Goal: Transaction & Acquisition: Purchase product/service

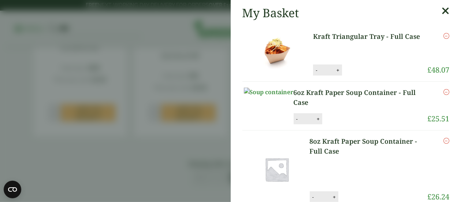
click at [277, 48] on img at bounding box center [277, 53] width 66 height 44
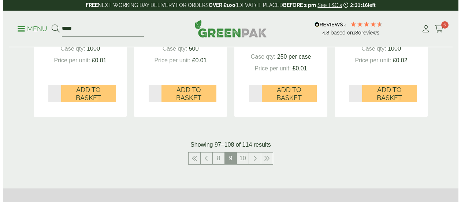
scroll to position [964, 0]
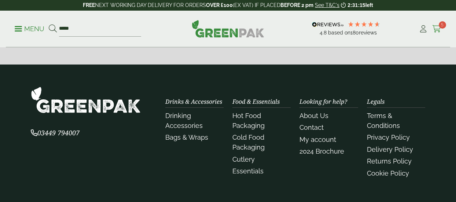
click at [435, 28] on icon at bounding box center [436, 28] width 9 height 7
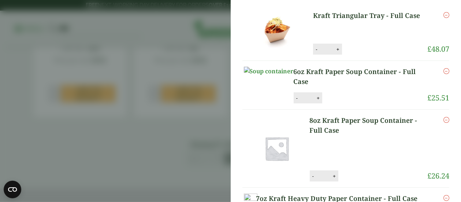
scroll to position [26, 0]
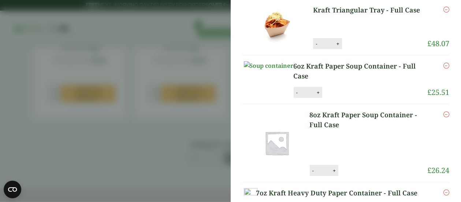
click at [443, 10] on icon "Remove this item" at bounding box center [446, 10] width 6 height 6
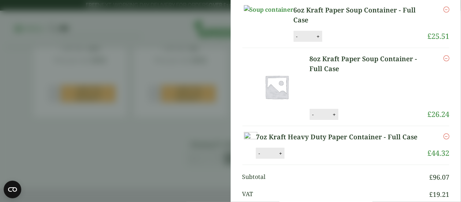
click at [443, 61] on icon "Remove this item" at bounding box center [446, 58] width 6 height 6
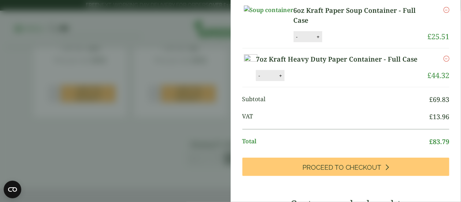
scroll to position [56, 0]
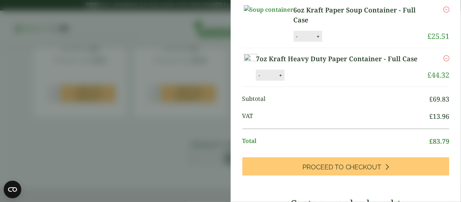
click at [443, 11] on icon "Remove this item" at bounding box center [446, 10] width 6 height 6
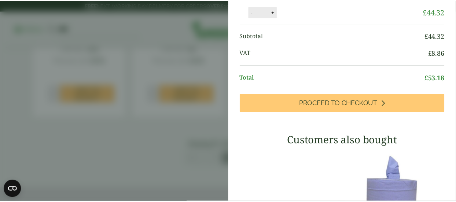
scroll to position [26, 0]
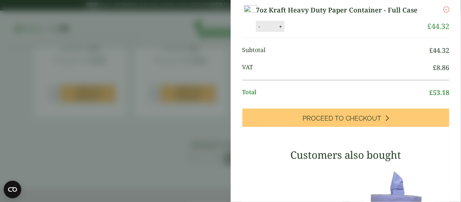
click at [201, 65] on aside "My Basket 7oz Kraft Heavy Duty Paper Container - Full Case 7oz Kraft Heavy Duty…" at bounding box center [230, 101] width 461 height 202
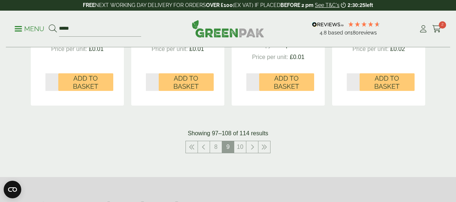
scroll to position [781, 0]
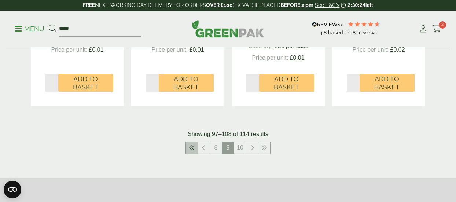
click at [193, 147] on icon at bounding box center [192, 148] width 6 height 6
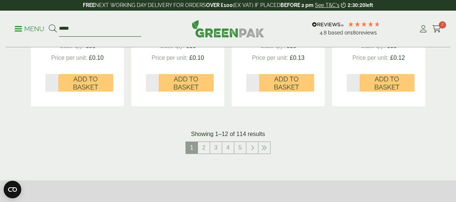
click at [96, 26] on input "*****" at bounding box center [100, 28] width 82 height 15
type input "**********"
click at [49, 24] on button at bounding box center [53, 29] width 8 height 10
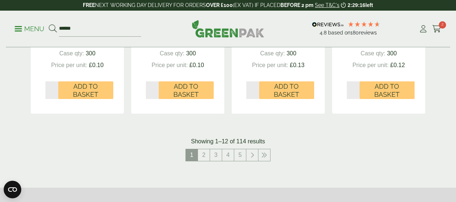
scroll to position [776, 0]
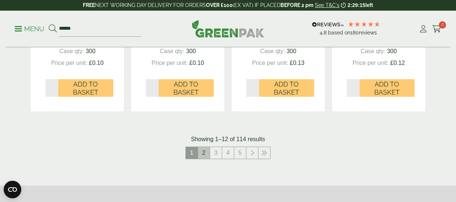
click at [204, 150] on link "2" at bounding box center [204, 153] width 12 height 12
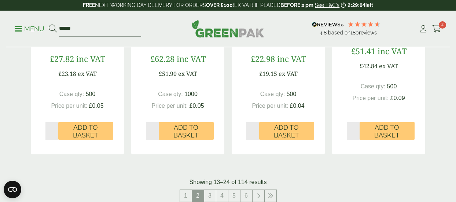
scroll to position [758, 0]
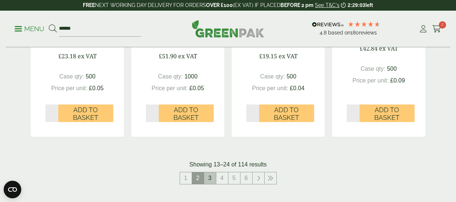
click at [210, 178] on link "3" at bounding box center [210, 178] width 12 height 12
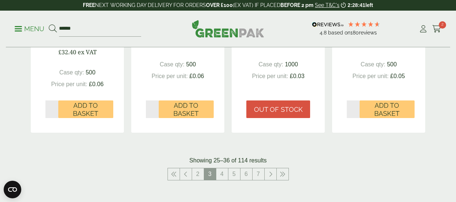
scroll to position [770, 0]
click at [218, 168] on link "4" at bounding box center [222, 174] width 12 height 12
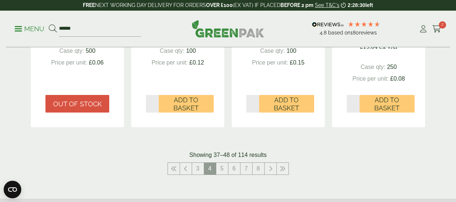
scroll to position [785, 0]
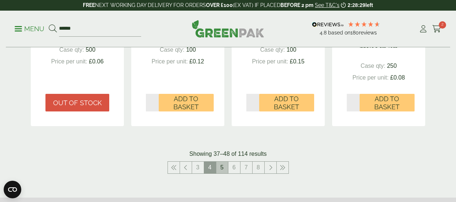
click at [219, 165] on link "5" at bounding box center [222, 167] width 12 height 12
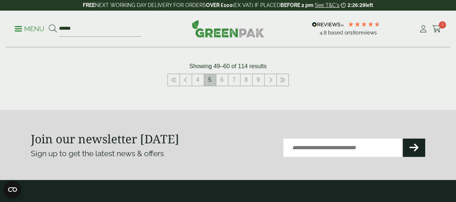
scroll to position [873, 0]
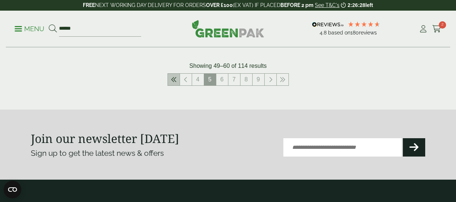
click at [177, 77] on link at bounding box center [174, 80] width 12 height 12
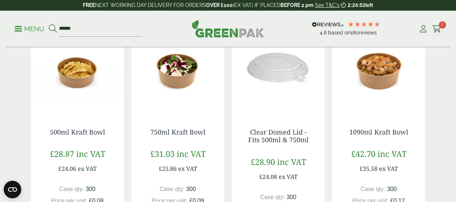
scroll to position [137, 0]
click at [384, 77] on img at bounding box center [378, 68] width 93 height 92
click at [170, 98] on img at bounding box center [177, 68] width 93 height 92
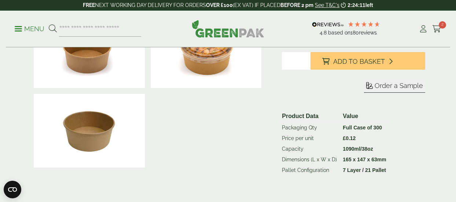
scroll to position [140, 0]
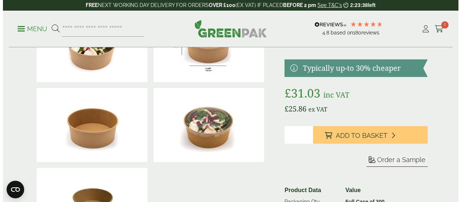
scroll to position [66, 0]
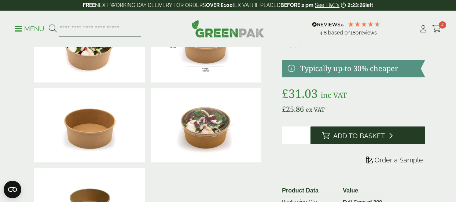
click at [332, 141] on button "Add to Basket" at bounding box center [367, 135] width 115 height 18
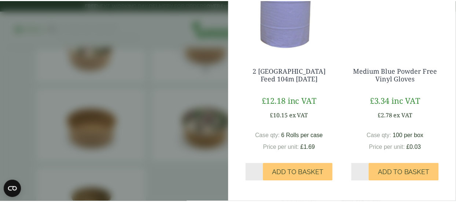
scroll to position [300, 0]
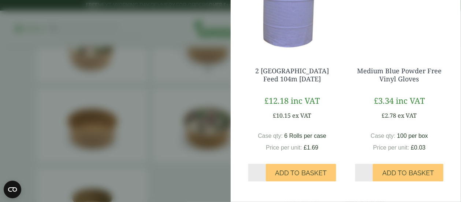
click at [179, 95] on aside "My Basket 7oz Kraft Heavy Duty Paper Container - Full Case 7oz Kraft Heavy Duty…" at bounding box center [230, 101] width 461 height 202
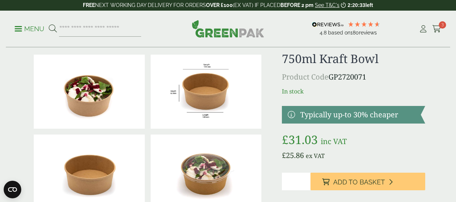
scroll to position [0, 0]
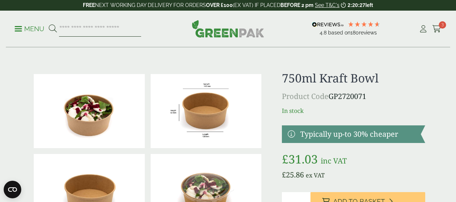
click at [88, 32] on input "search" at bounding box center [100, 28] width 82 height 15
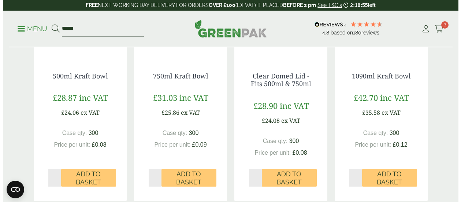
scroll to position [193, 0]
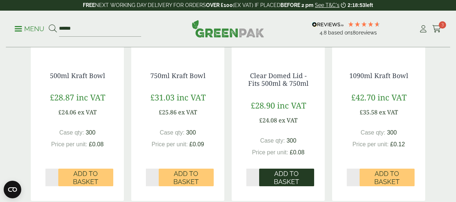
click at [278, 185] on span "Add to Basket" at bounding box center [286, 178] width 45 height 16
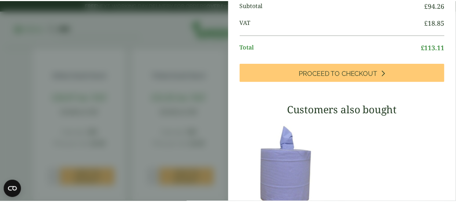
scroll to position [149, 0]
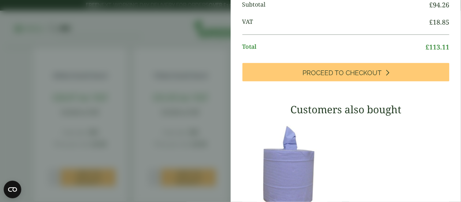
click at [186, 90] on aside "My Basket 7oz Kraft Heavy Duty Paper Container - Full Case 7oz Kraft Heavy Duty…" at bounding box center [230, 101] width 461 height 202
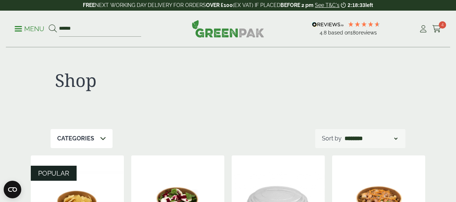
scroll to position [1, 0]
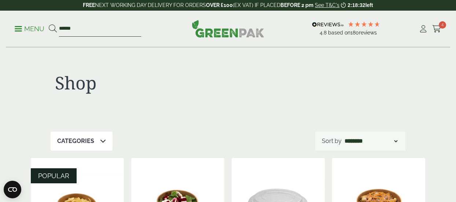
click at [88, 26] on input "*****" at bounding box center [100, 28] width 82 height 15
type input "*"
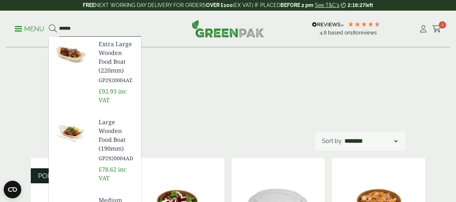
type input "******"
click at [49, 24] on button at bounding box center [53, 29] width 8 height 10
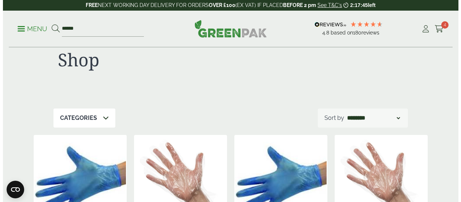
scroll to position [23, 0]
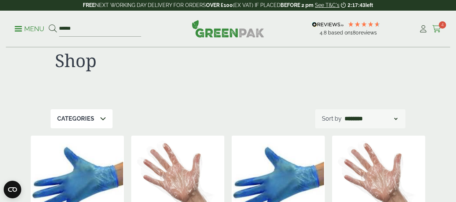
click at [437, 27] on icon at bounding box center [436, 28] width 9 height 7
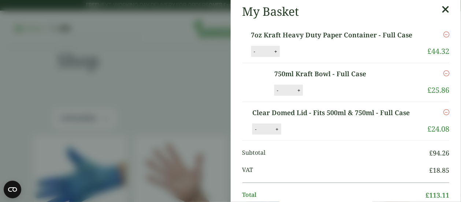
scroll to position [2, 0]
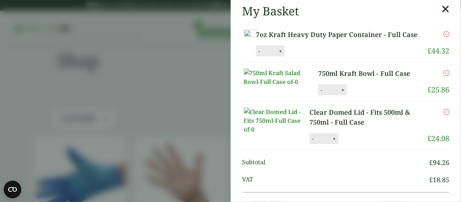
click at [262, 54] on button "-" at bounding box center [259, 51] width 6 height 6
type input "*"
click at [323, 57] on button "Update" at bounding box center [304, 51] width 37 height 11
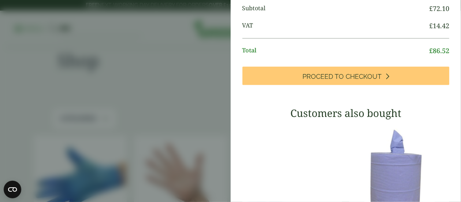
scroll to position [161, 0]
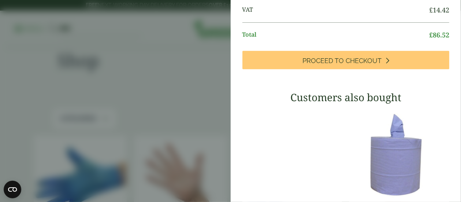
click at [350, 69] on link "Proceed to Checkout" at bounding box center [345, 60] width 207 height 18
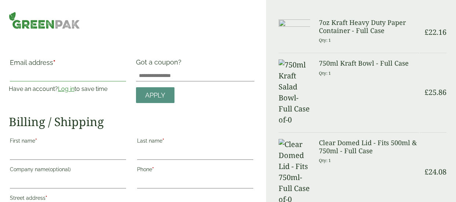
click at [82, 73] on input "Email address *" at bounding box center [68, 76] width 116 height 12
type input "*"
type input "**********"
type input "******"
type input "********"
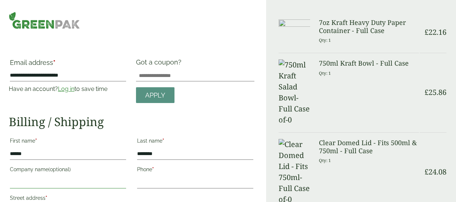
type input "********"
type input "**********"
type input "*******"
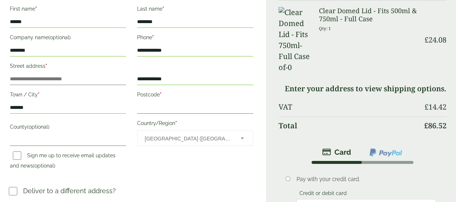
scroll to position [132, 0]
click at [88, 78] on input "Street address *" at bounding box center [68, 79] width 116 height 12
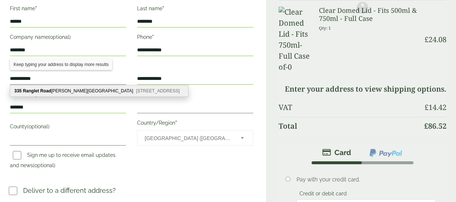
click at [94, 92] on div "335 Ranglet Road Walton Summit Centre Bamber Bridge, Preston, PR5 8AR" at bounding box center [99, 90] width 178 height 11
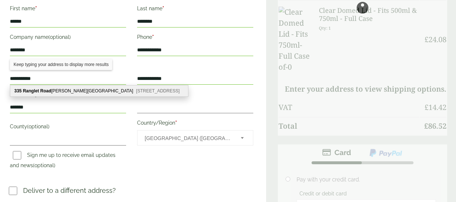
type input "**********"
type input "*******"
type input "**********"
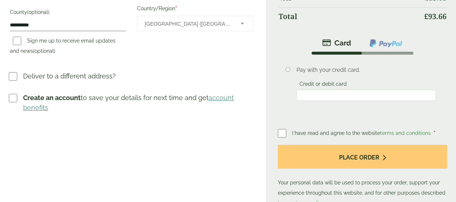
scroll to position [248, 0]
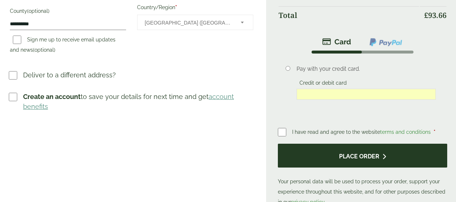
drag, startPoint x: 334, startPoint y: 147, endPoint x: 356, endPoint y: 146, distance: 21.2
click at [356, 146] on button "Place order" at bounding box center [362, 156] width 169 height 24
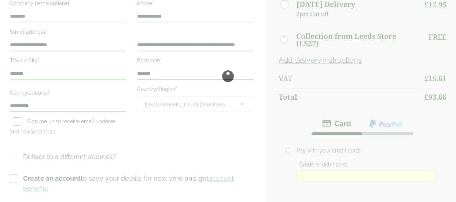
scroll to position [201, 0]
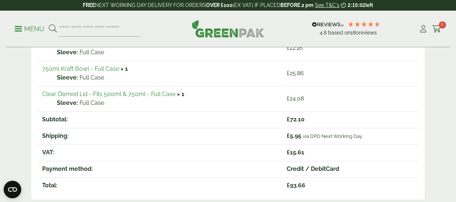
scroll to position [165, 0]
